Goal: Transaction & Acquisition: Purchase product/service

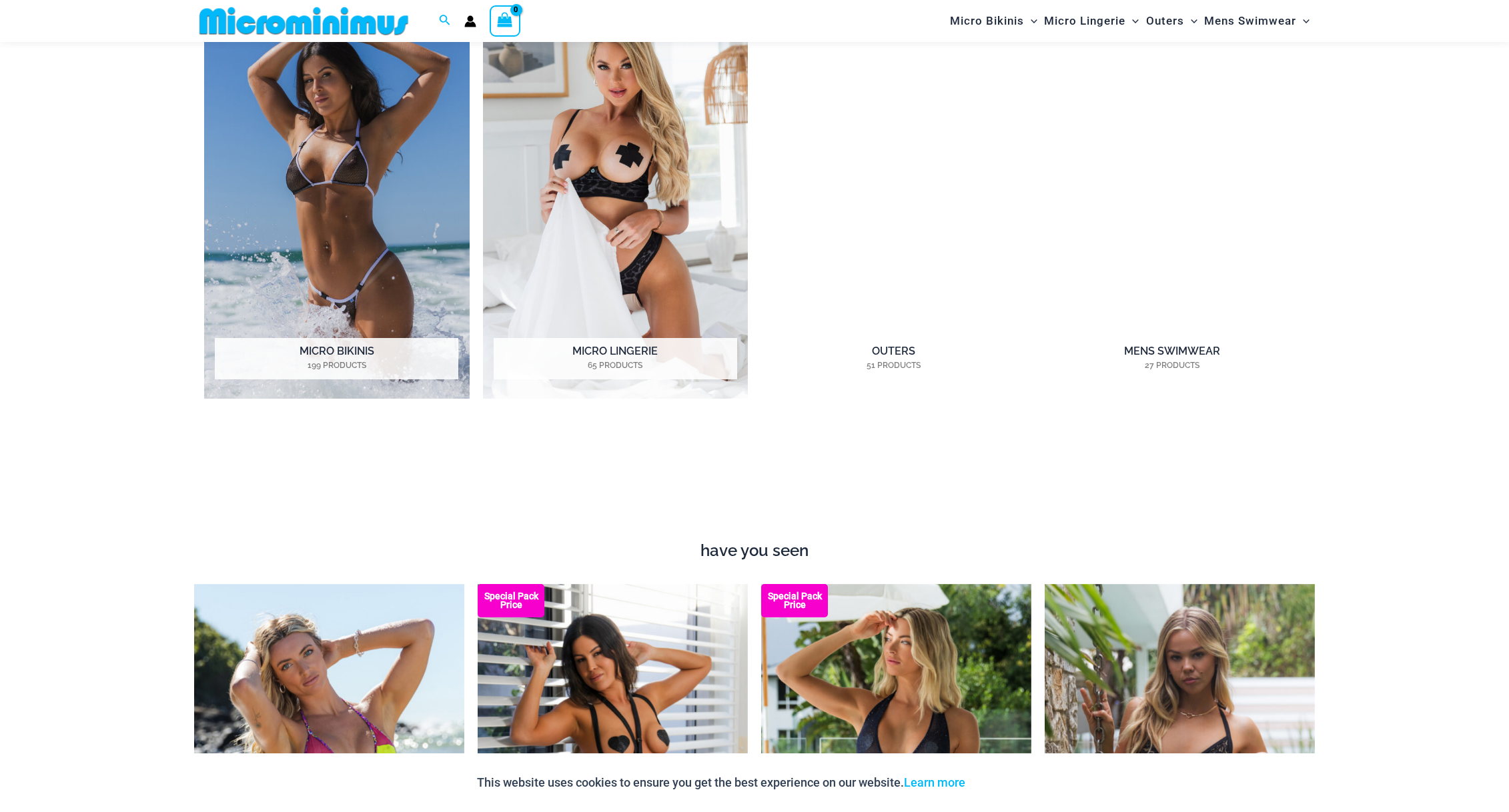
scroll to position [1441, 0]
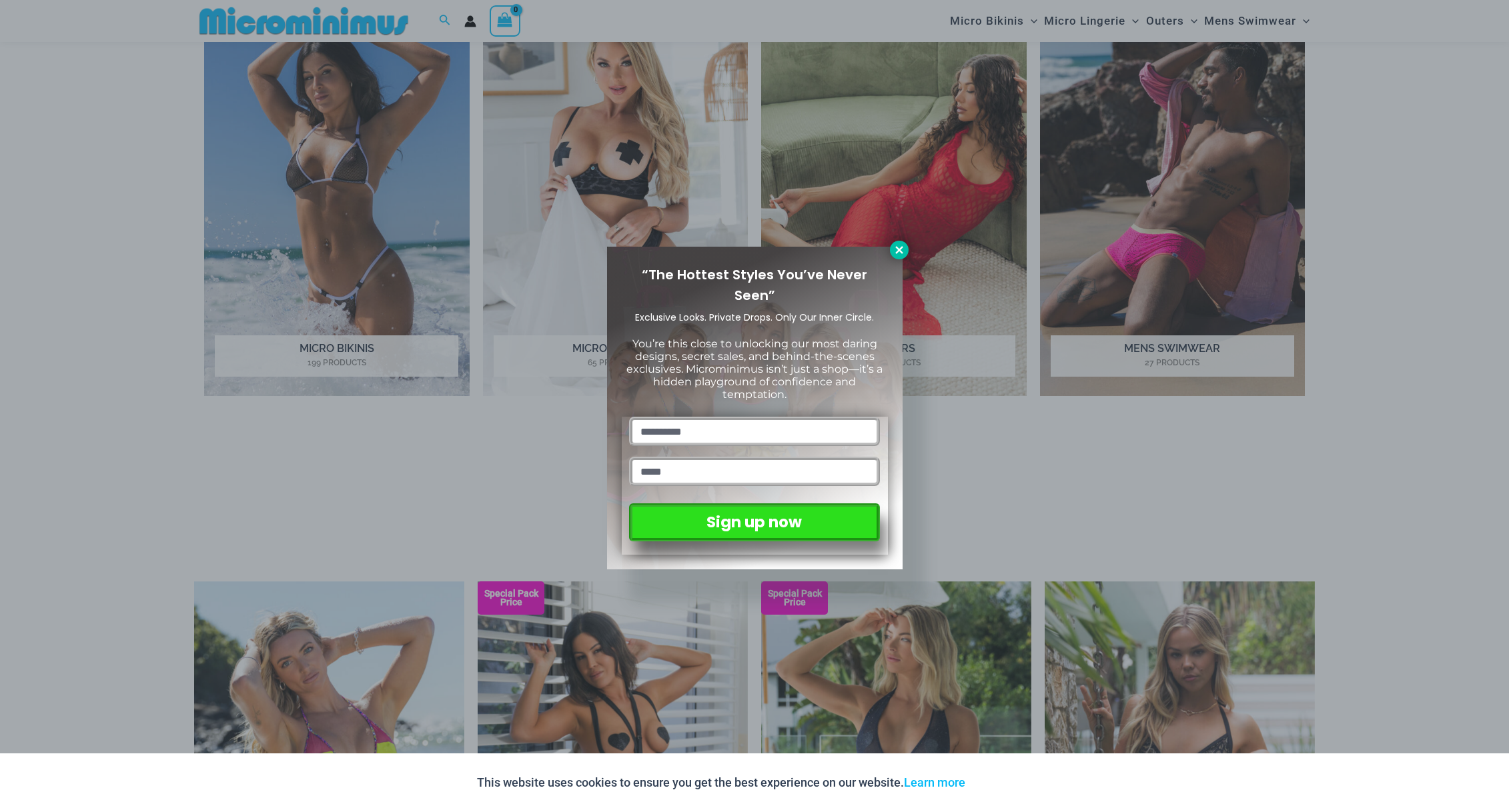
click at [898, 252] on icon at bounding box center [898, 250] width 12 height 12
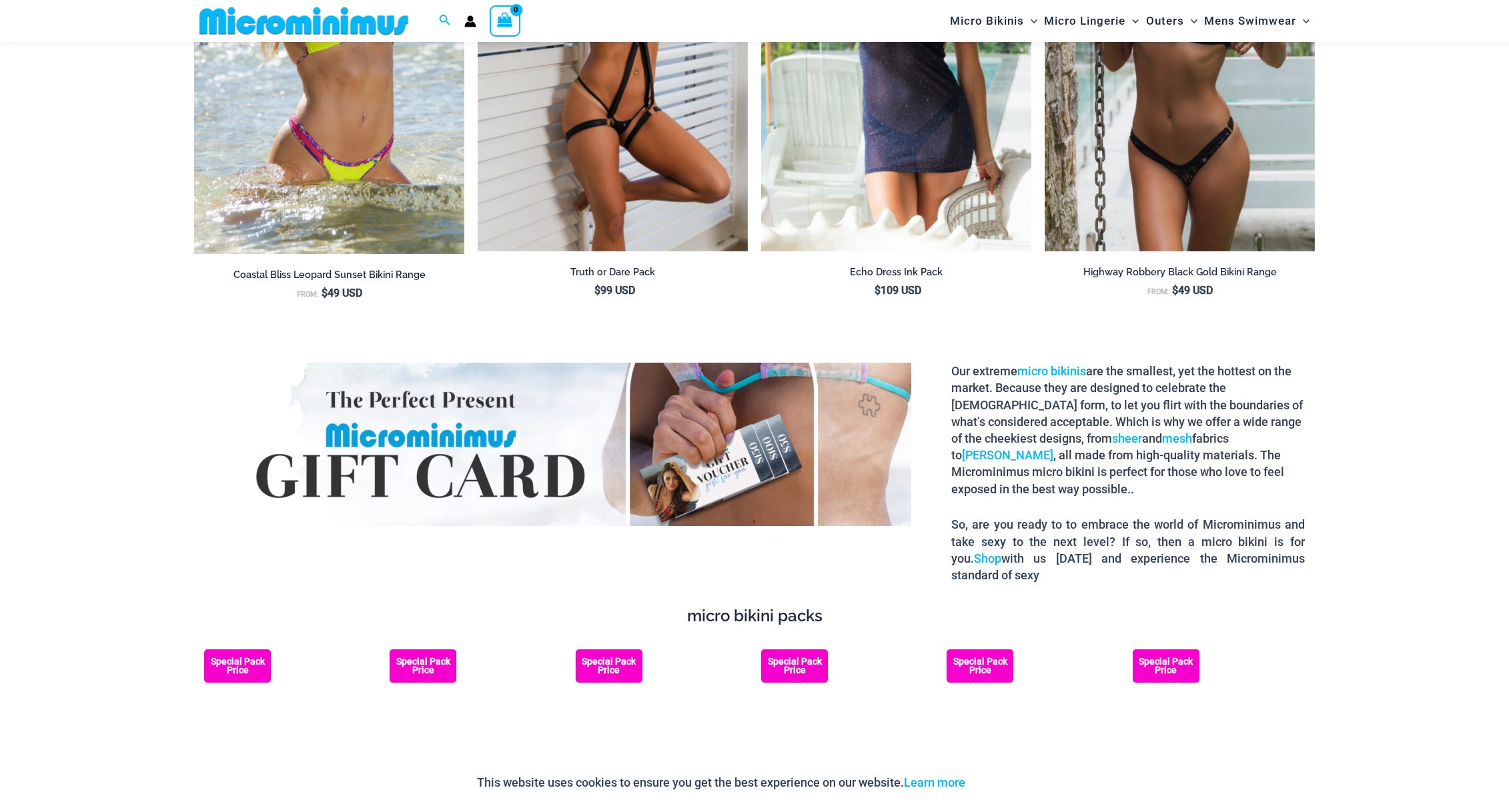
scroll to position [2178, 0]
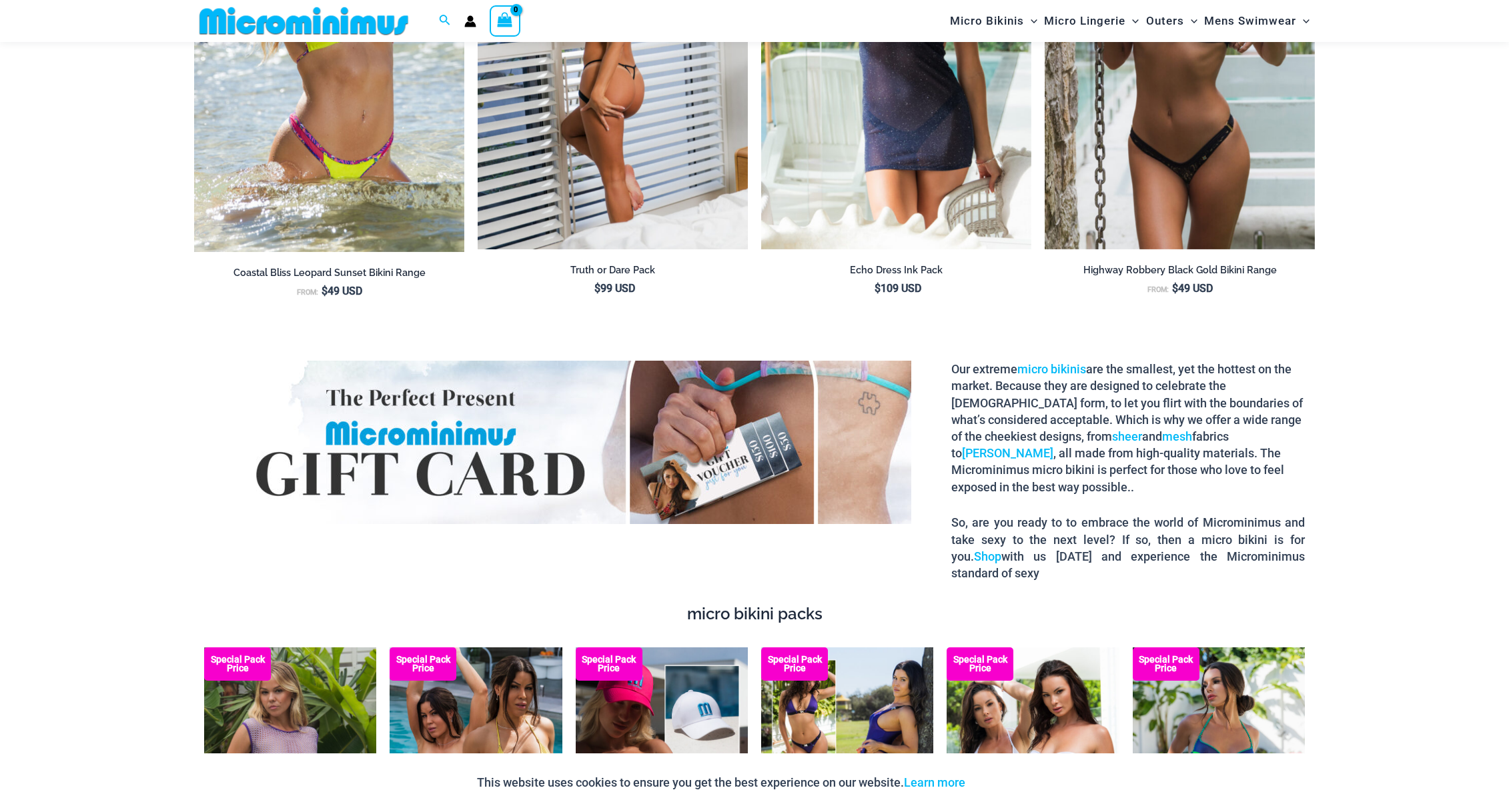
click at [629, 220] on img at bounding box center [612, 47] width 270 height 406
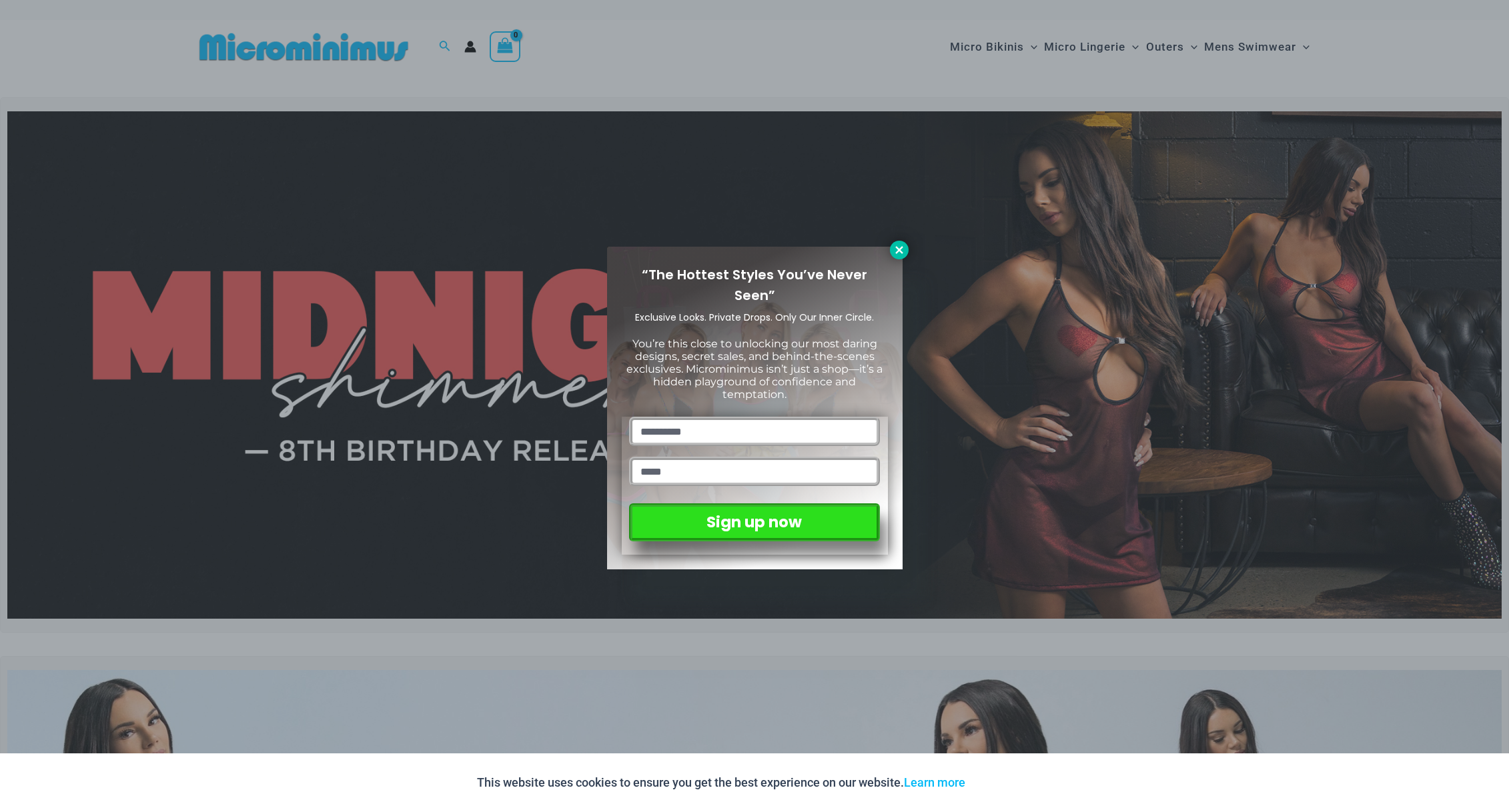
click at [896, 246] on icon at bounding box center [898, 250] width 12 height 12
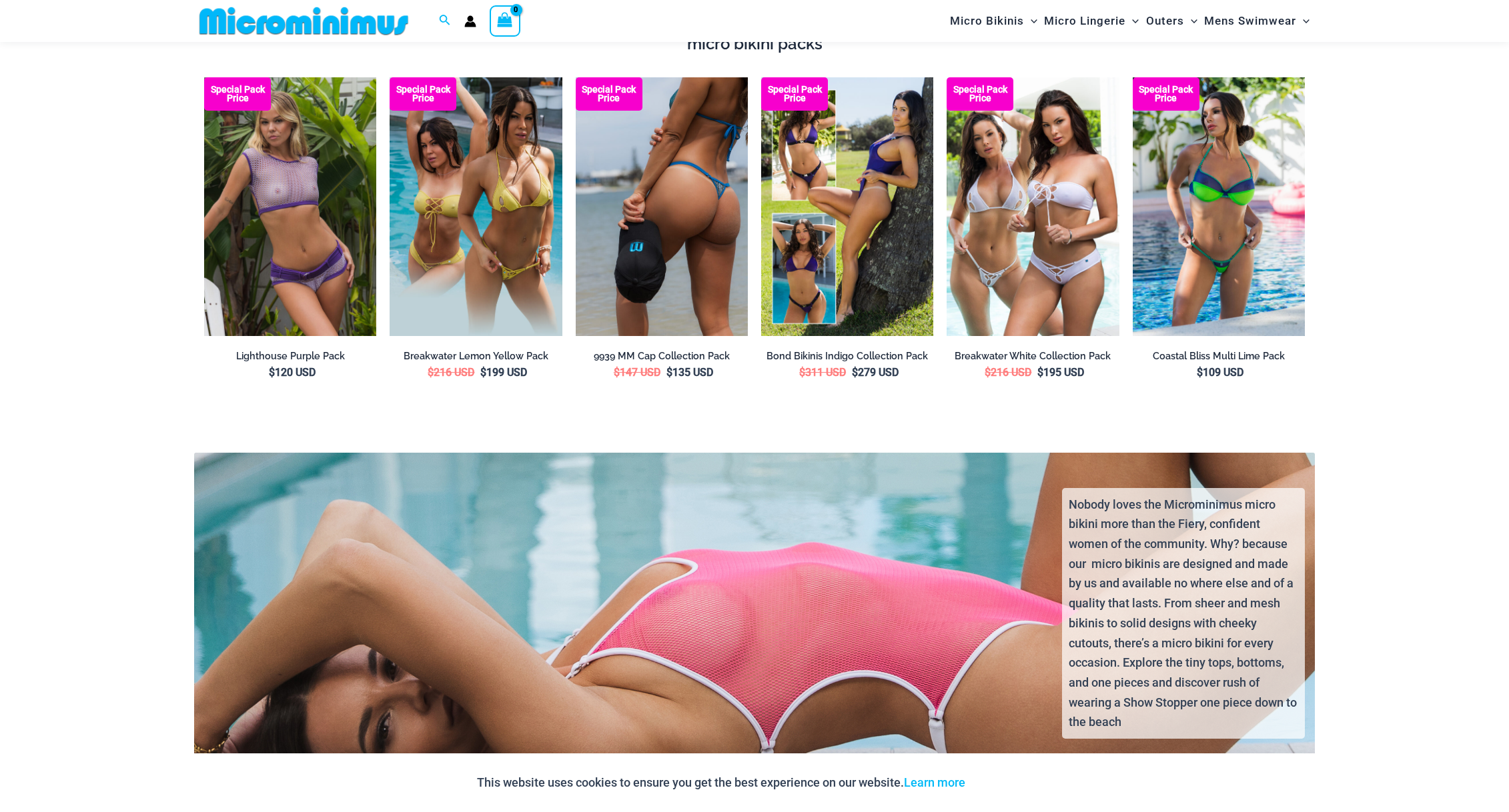
scroll to position [2749, 0]
click at [704, 173] on img at bounding box center [662, 206] width 172 height 259
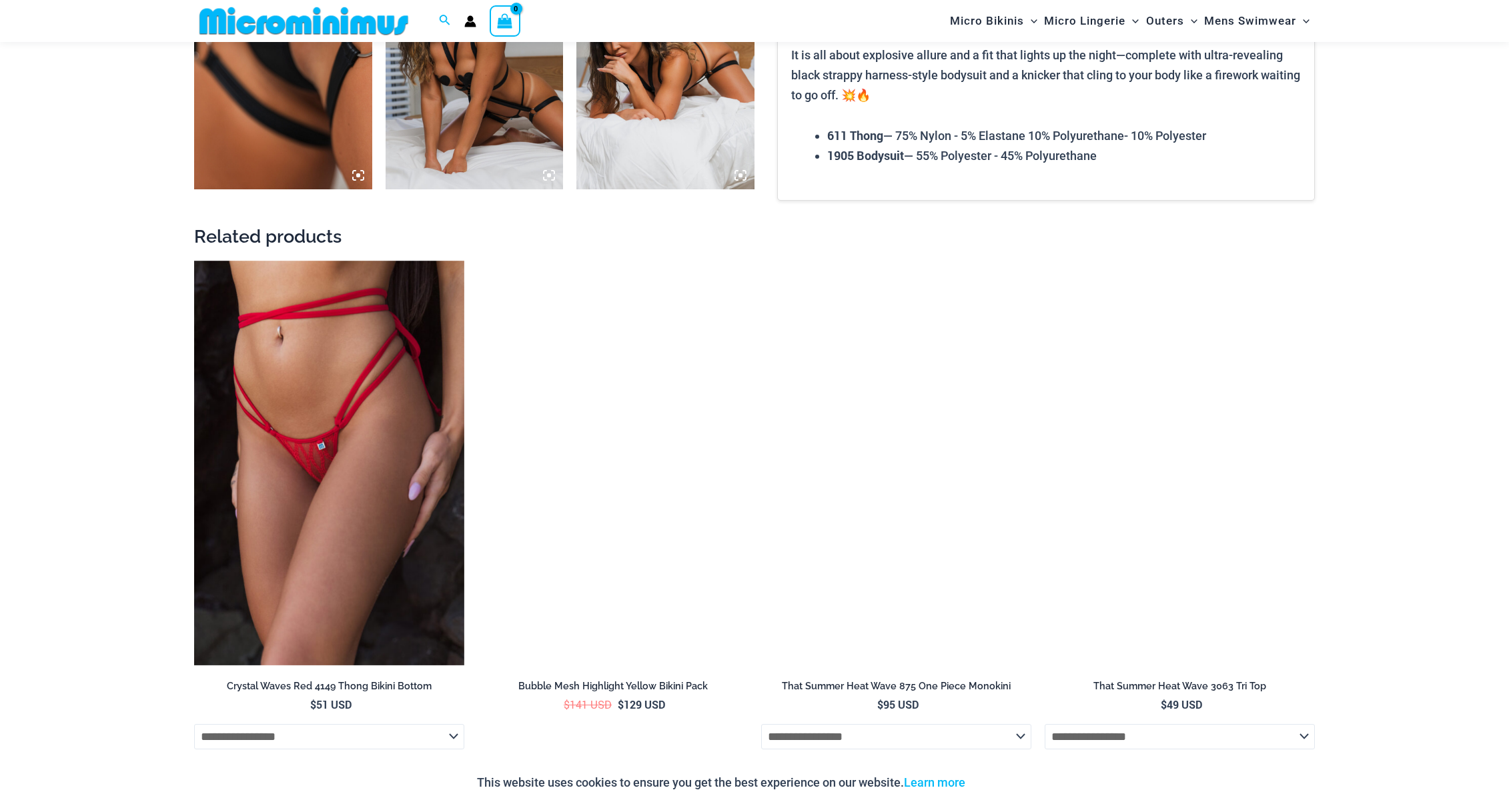
scroll to position [1614, 0]
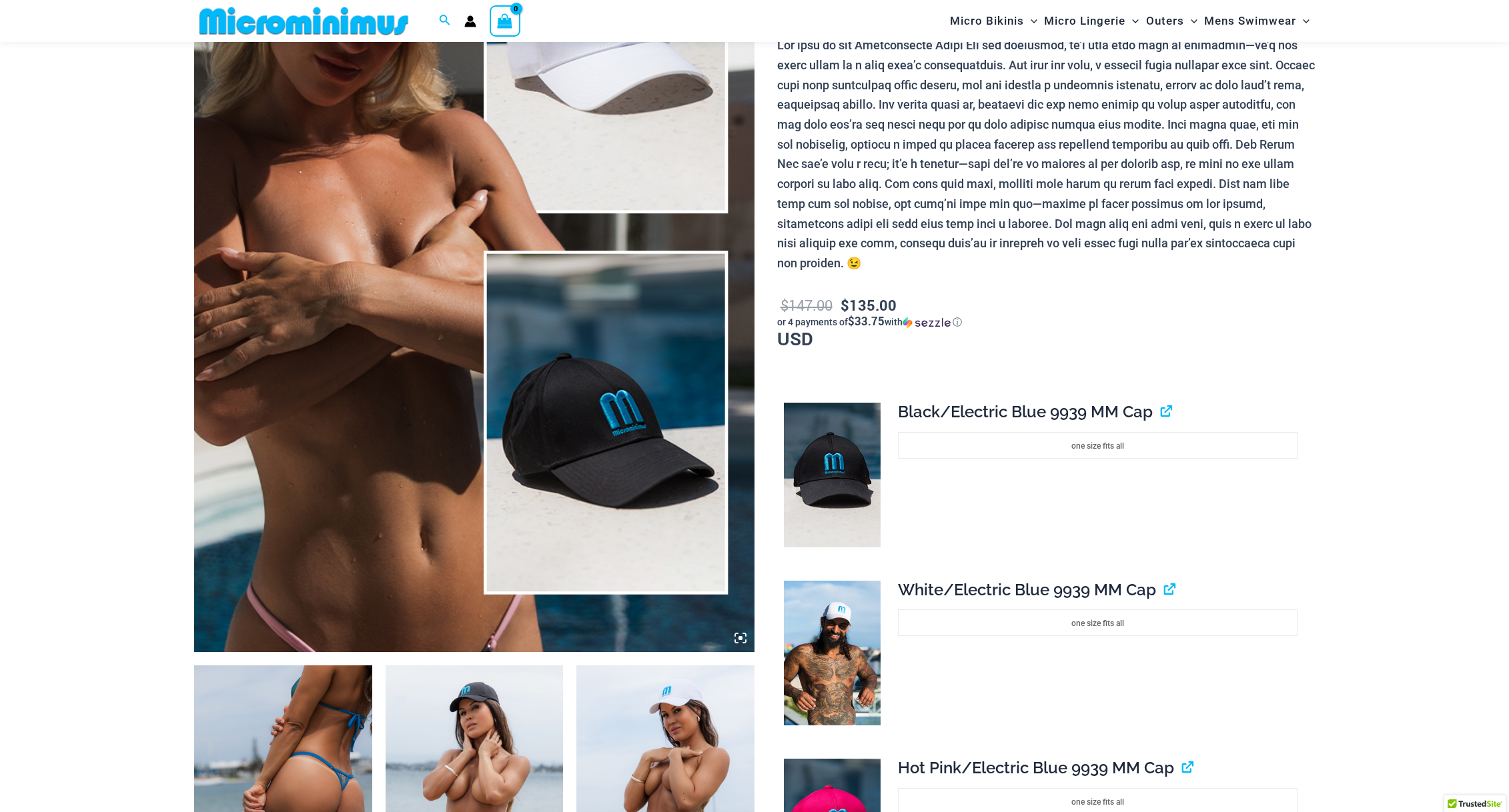
scroll to position [420, 0]
